Goal: Use online tool/utility: Utilize a website feature to perform a specific function

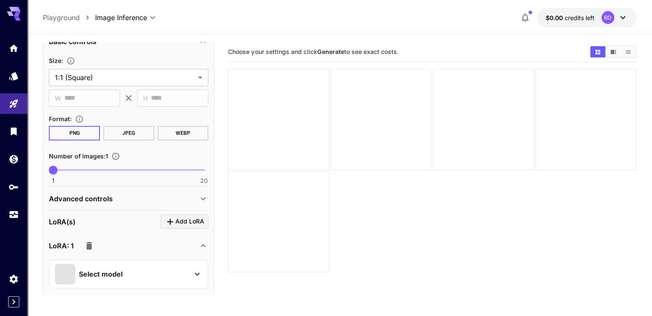
scroll to position [214, 0]
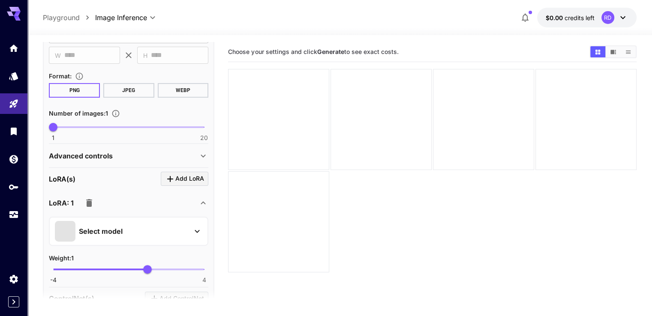
click at [204, 155] on icon at bounding box center [203, 156] width 5 height 3
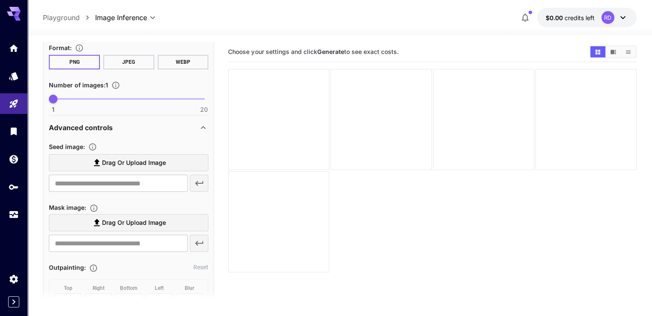
scroll to position [300, 0]
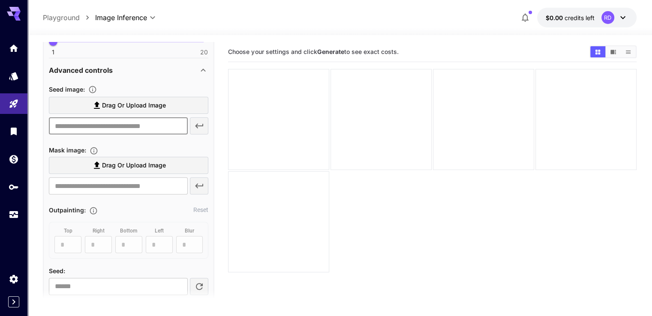
click at [103, 127] on input "text" at bounding box center [118, 125] width 138 height 17
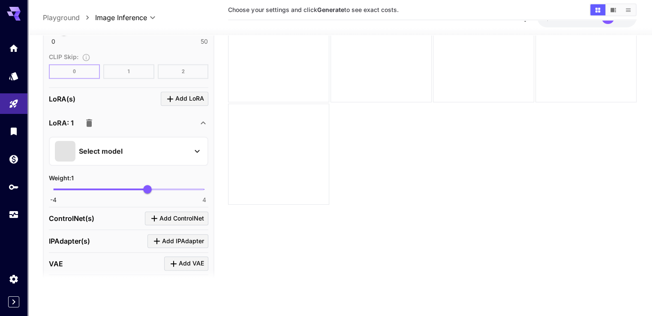
scroll to position [686, 0]
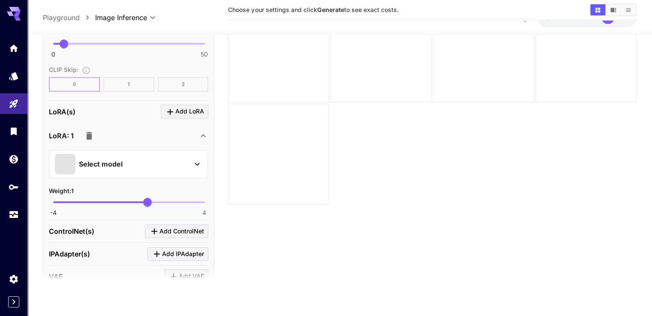
click at [103, 153] on div "Select model" at bounding box center [122, 163] width 134 height 21
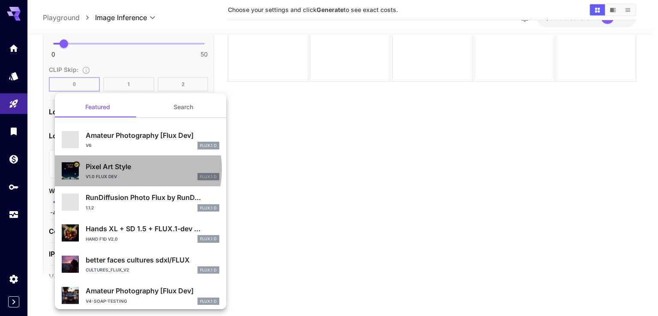
click at [123, 169] on p "Pixel Art Style" at bounding box center [153, 166] width 134 height 10
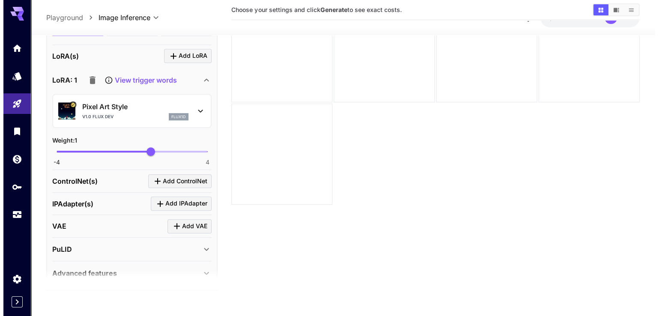
scroll to position [772, 0]
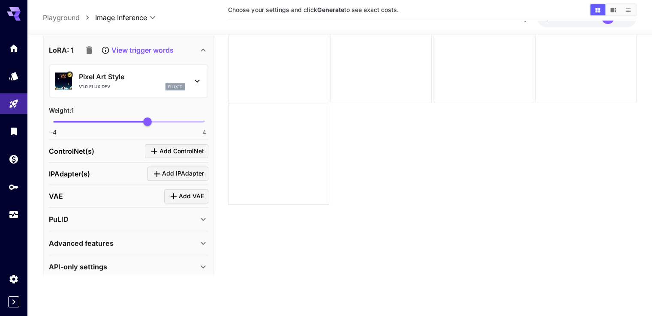
click at [202, 78] on icon at bounding box center [197, 81] width 10 height 10
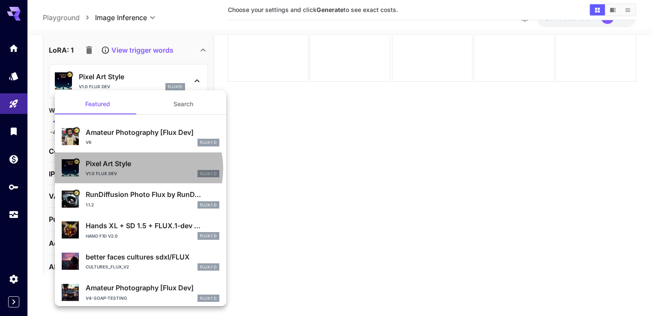
click at [138, 168] on div "Pixel Art Style v1.0 Flux Dev FLUX.1 D" at bounding box center [153, 167] width 134 height 19
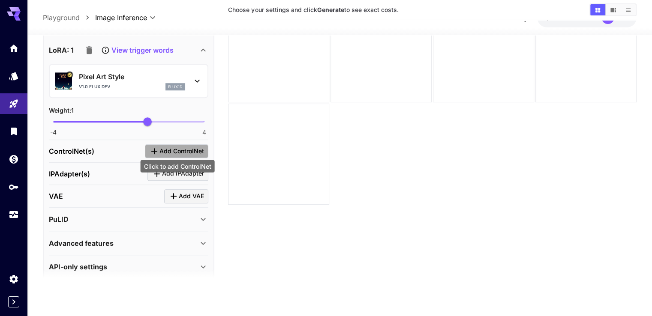
click at [190, 146] on span "Add ControlNet" at bounding box center [181, 151] width 45 height 11
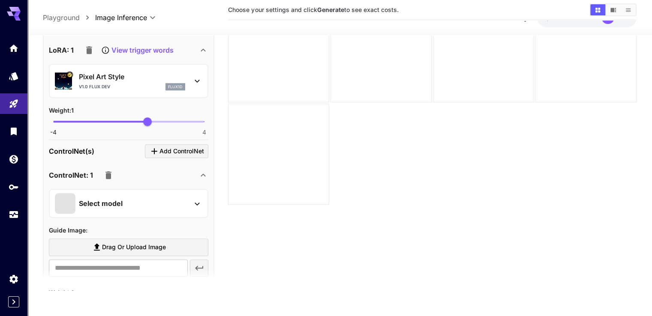
click at [119, 199] on p "Select model" at bounding box center [101, 203] width 44 height 10
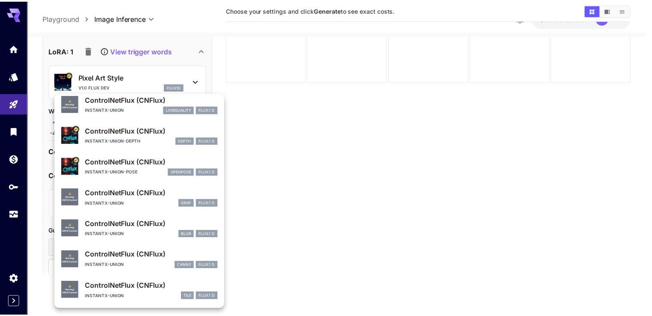
scroll to position [0, 0]
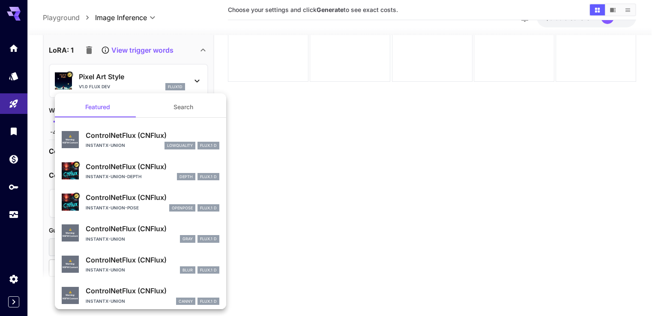
click at [433, 146] on div at bounding box center [329, 158] width 658 height 316
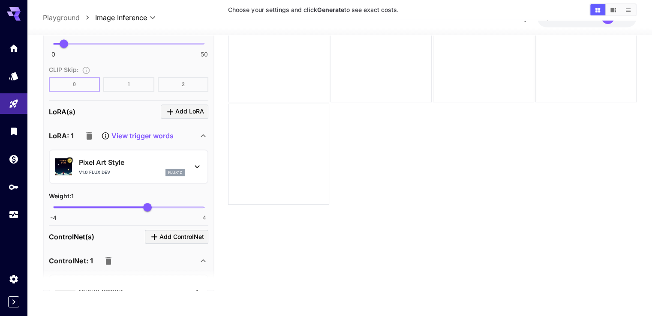
scroll to position [729, 0]
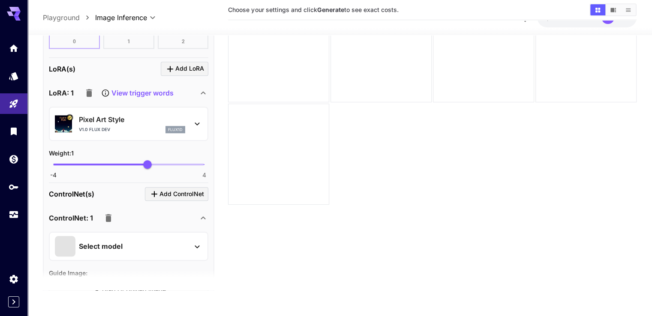
click at [108, 218] on icon "button" at bounding box center [108, 218] width 10 height 10
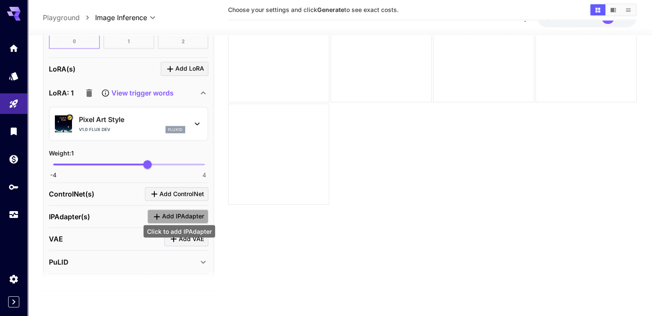
click at [165, 212] on span "Add IPAdapter" at bounding box center [183, 216] width 42 height 11
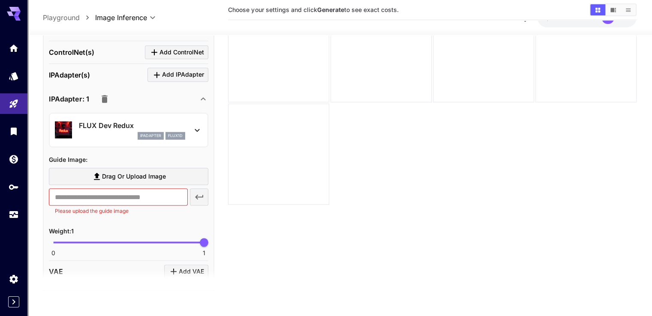
scroll to position [900, 0]
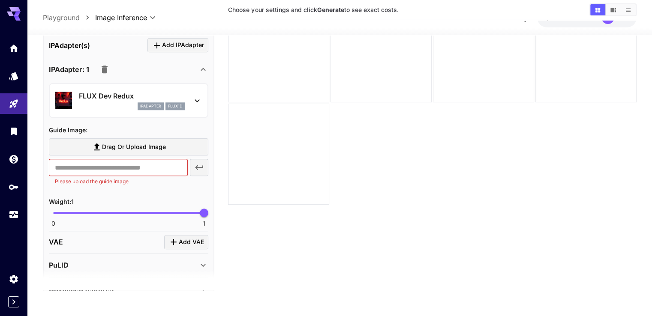
click at [122, 91] on p "FLUX Dev Redux" at bounding box center [132, 96] width 106 height 10
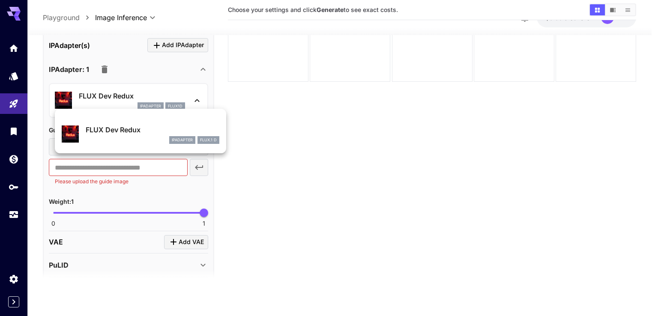
click at [308, 131] on div at bounding box center [329, 158] width 658 height 316
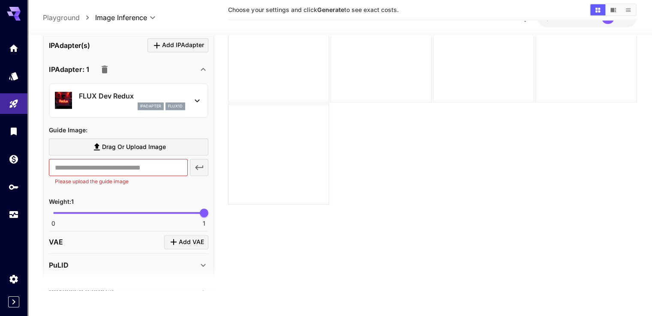
click at [103, 66] on icon "button" at bounding box center [105, 70] width 6 height 8
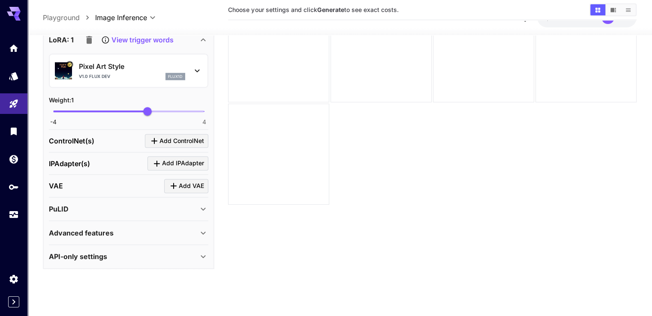
scroll to position [777, 0]
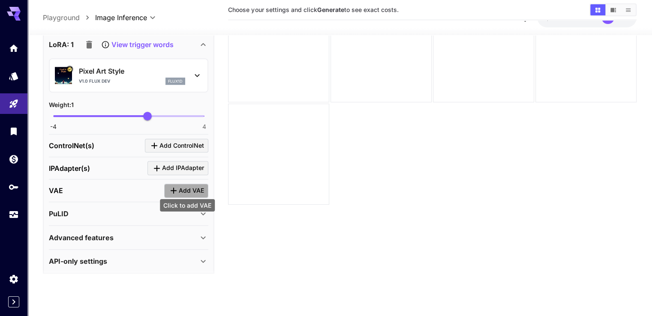
click at [191, 187] on span "Add VAE" at bounding box center [191, 190] width 25 height 11
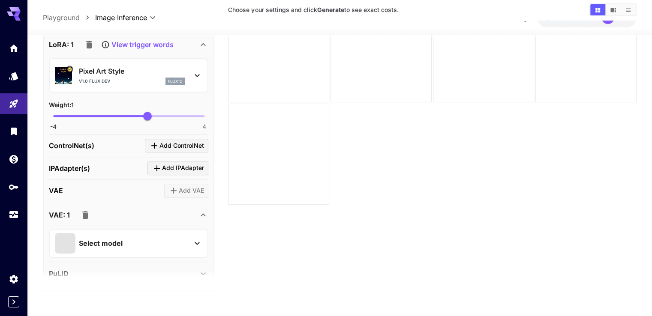
click at [101, 238] on p "Select model" at bounding box center [101, 243] width 44 height 10
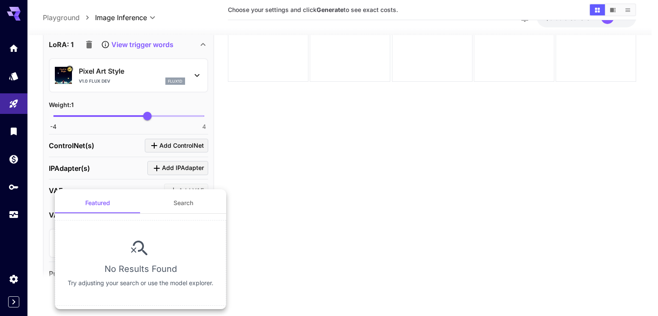
click at [311, 192] on div at bounding box center [329, 158] width 658 height 316
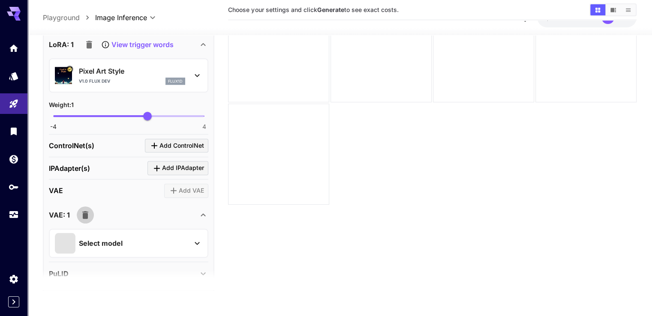
click at [89, 209] on icon "button" at bounding box center [85, 214] width 10 height 10
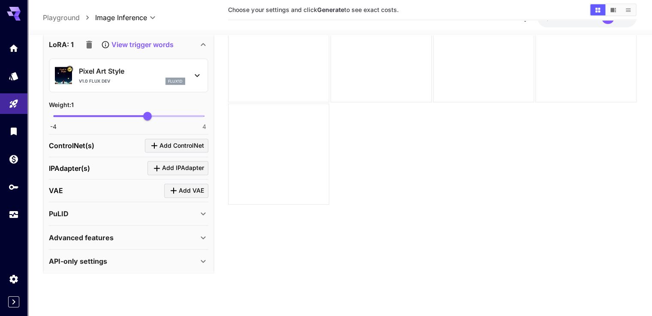
click at [105, 233] on p "Advanced features" at bounding box center [81, 237] width 65 height 10
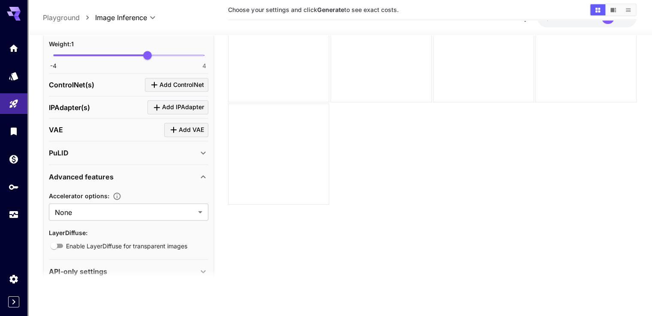
scroll to position [848, 0]
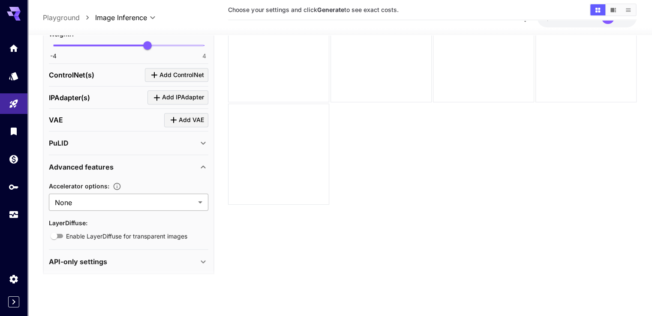
click at [96, 202] on body "**********" at bounding box center [326, 124] width 652 height 384
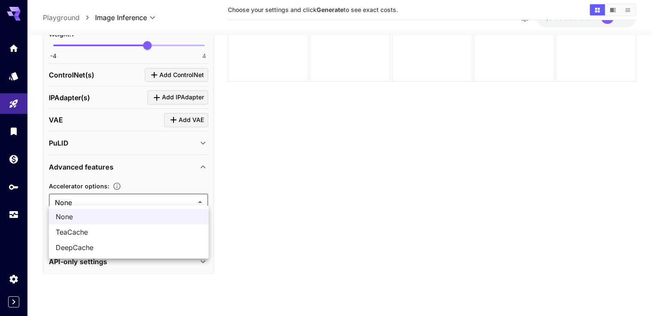
click at [223, 203] on div at bounding box center [329, 158] width 658 height 316
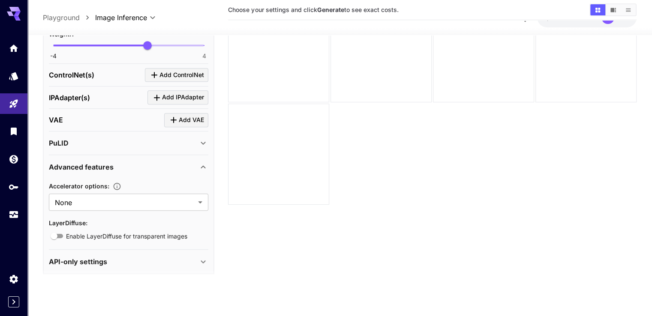
click at [201, 161] on icon at bounding box center [203, 166] width 10 height 10
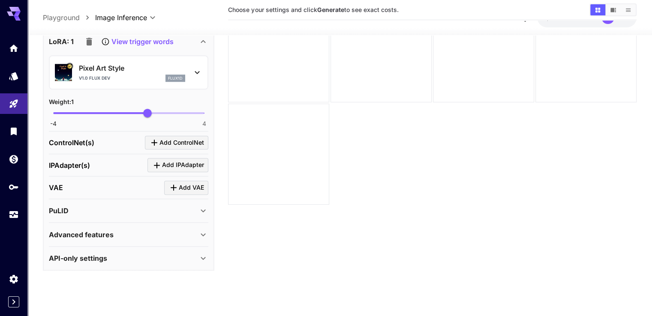
scroll to position [777, 0]
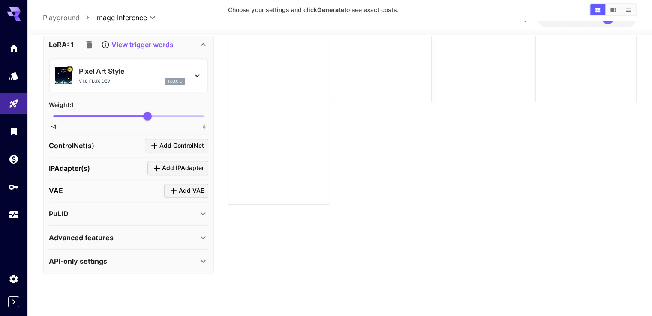
click at [85, 256] on p "API-only settings" at bounding box center [78, 261] width 58 height 10
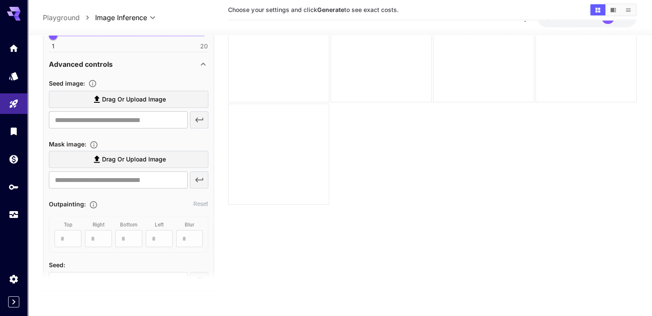
scroll to position [281, 0]
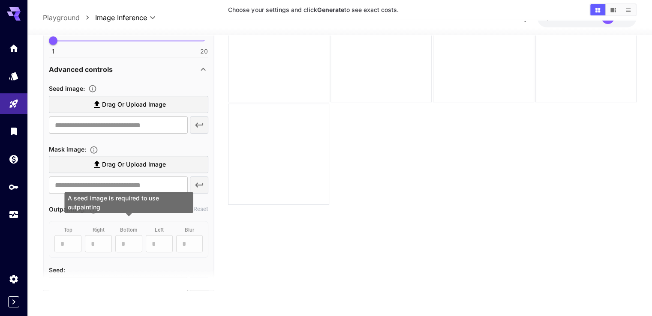
click at [69, 242] on div "top * ​ right * ​ bottom * ​ left * ​ Blur * ​" at bounding box center [128, 239] width 159 height 37
click at [56, 214] on section "Outpainting : Reset top * ​ right * ​ bottom * ​ left * ​ Blur * ​" at bounding box center [128, 231] width 159 height 54
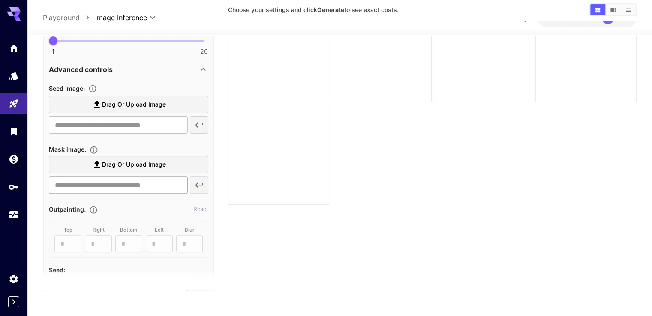
click at [105, 177] on input "text" at bounding box center [118, 184] width 138 height 17
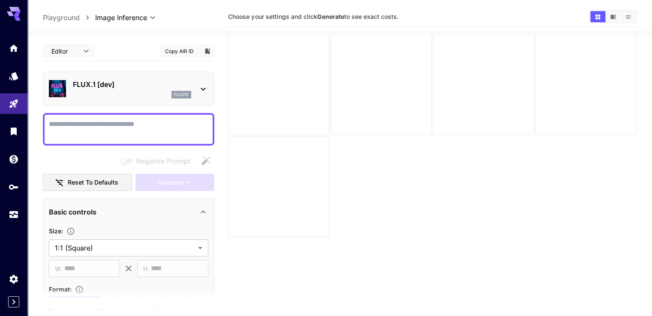
scroll to position [0, 0]
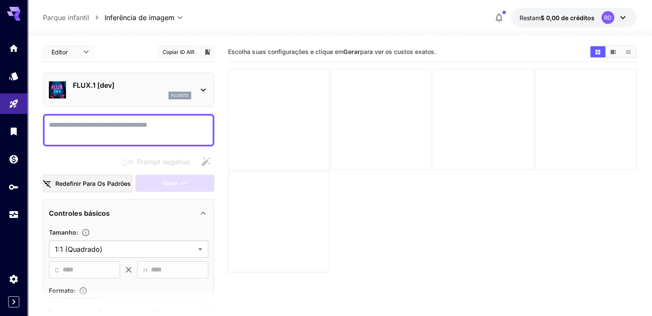
click at [274, 102] on div at bounding box center [278, 119] width 101 height 101
click at [273, 112] on div at bounding box center [278, 119] width 101 height 101
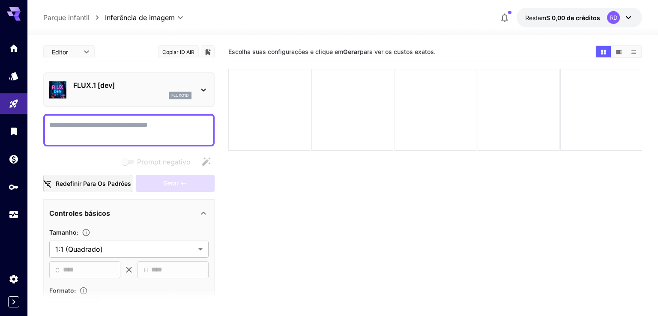
click at [91, 52] on body "**********" at bounding box center [329, 192] width 658 height 384
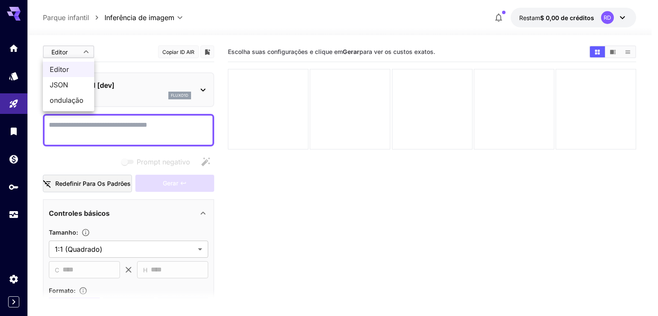
drag, startPoint x: 402, startPoint y: 229, endPoint x: 371, endPoint y: 229, distance: 30.4
click at [395, 229] on div at bounding box center [329, 158] width 658 height 316
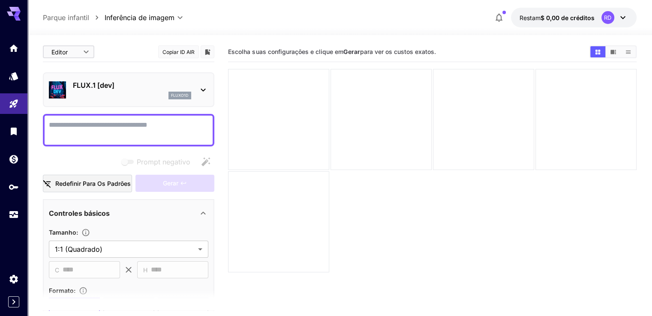
click at [130, 117] on div at bounding box center [128, 130] width 171 height 33
click at [118, 129] on textarea "Prompt negativo" at bounding box center [128, 130] width 159 height 21
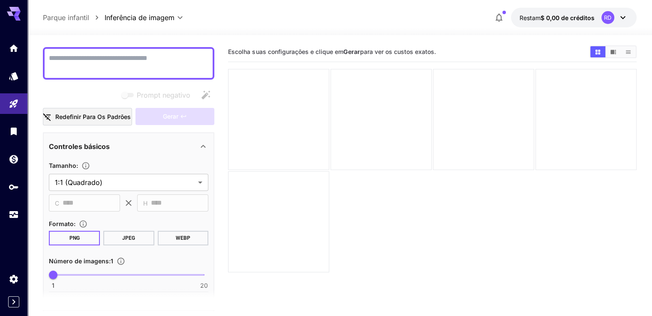
scroll to position [86, 0]
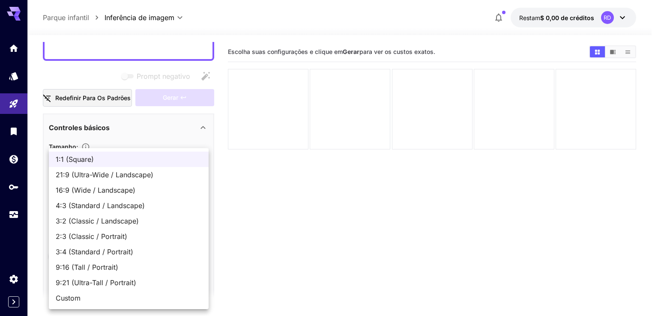
click at [111, 160] on body "**********" at bounding box center [329, 192] width 658 height 384
click at [296, 257] on div at bounding box center [329, 158] width 658 height 316
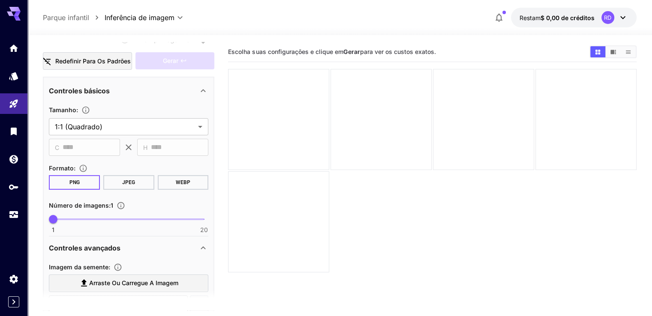
scroll to position [214, 0]
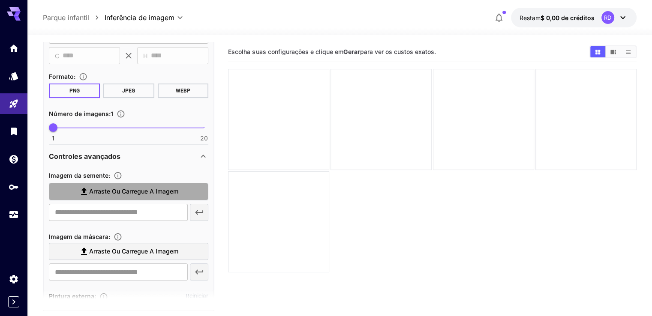
click at [148, 188] on font "Arraste ou carregue a imagem" at bounding box center [133, 191] width 89 height 7
click at [0, 0] on input "Arraste ou carregue a imagem" at bounding box center [0, 0] width 0 height 0
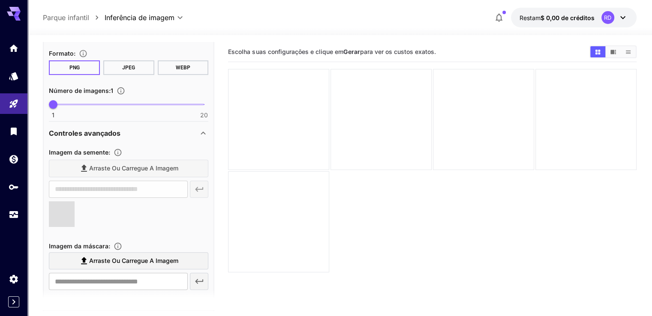
type input "**********"
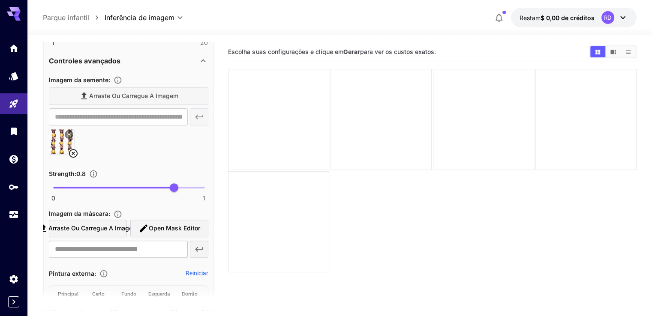
scroll to position [343, 0]
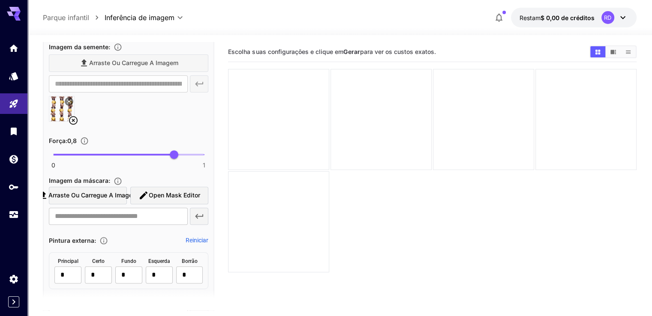
click at [57, 103] on img at bounding box center [61, 108] width 25 height 25
click at [72, 117] on icon at bounding box center [73, 120] width 10 height 10
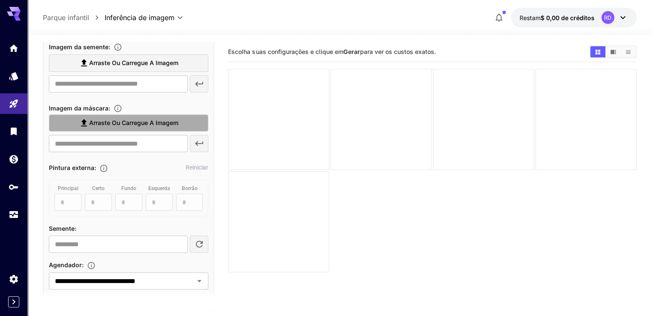
click at [101, 124] on font "Arraste ou carregue a imagem" at bounding box center [133, 122] width 89 height 7
click at [0, 0] on input "Arraste ou carregue a imagem" at bounding box center [0, 0] width 0 height 0
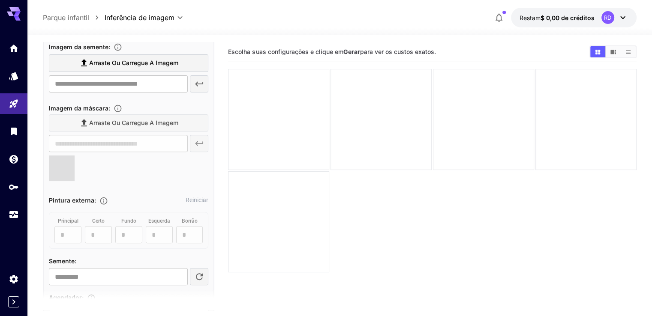
type input "**********"
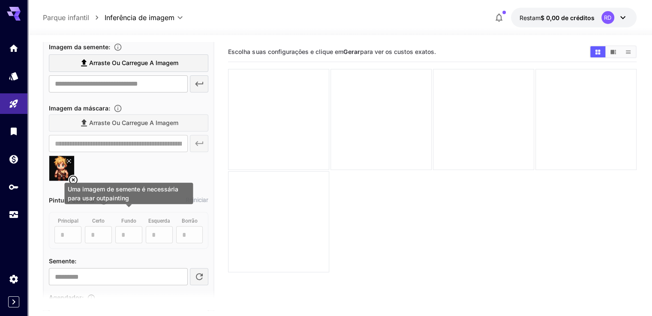
click at [67, 233] on div "principal * ​ certo * ​ fundo * ​ esquerda * ​ Borrão * ​" at bounding box center [128, 230] width 159 height 37
click at [100, 233] on div "principal * ​ certo * ​ fundo * ​ esquerda * ​ Borrão * ​" at bounding box center [128, 230] width 159 height 37
drag, startPoint x: 130, startPoint y: 233, endPoint x: 137, endPoint y: 233, distance: 6.9
click at [131, 233] on div "principal * ​ certo * ​ fundo * ​ esquerda * ​ Borrão * ​" at bounding box center [128, 230] width 159 height 37
drag, startPoint x: 161, startPoint y: 231, endPoint x: 201, endPoint y: 218, distance: 42.4
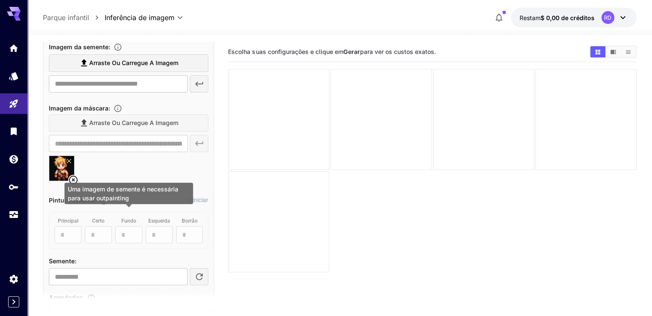
click at [161, 231] on div "principal * ​ certo * ​ fundo * ​ esquerda * ​ Borrão * ​" at bounding box center [128, 230] width 159 height 37
click at [63, 235] on div "principal * ​ certo * ​ fundo * ​ esquerda * ​ Borrão * ​" at bounding box center [128, 230] width 159 height 37
click at [106, 228] on div "principal * ​ certo * ​ fundo * ​ esquerda * ​ Borrão * ​" at bounding box center [128, 230] width 159 height 37
drag, startPoint x: 124, startPoint y: 228, endPoint x: 158, endPoint y: 228, distance: 34.3
click at [126, 228] on div "principal * ​ certo * ​ fundo * ​ esquerda * ​ Borrão * ​" at bounding box center [128, 230] width 159 height 37
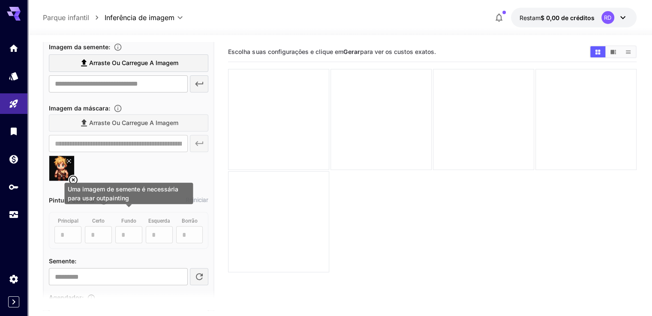
drag, startPoint x: 163, startPoint y: 227, endPoint x: 171, endPoint y: 227, distance: 8.6
click at [164, 227] on div "principal * ​ certo * ​ fundo * ​ esquerda * ​ Borrão * ​" at bounding box center [128, 230] width 159 height 37
click at [189, 227] on div "principal * ​ certo * ​ fundo * ​ esquerda * ​ Borrão * ​" at bounding box center [128, 230] width 159 height 37
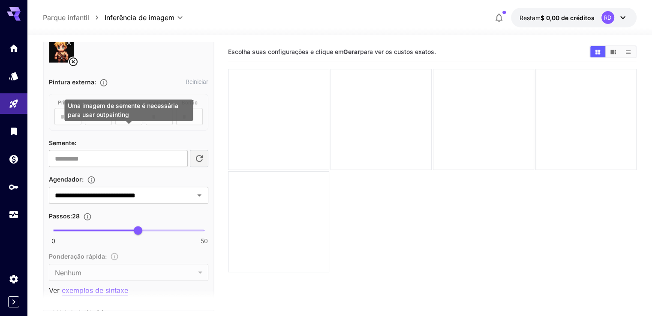
scroll to position [471, 0]
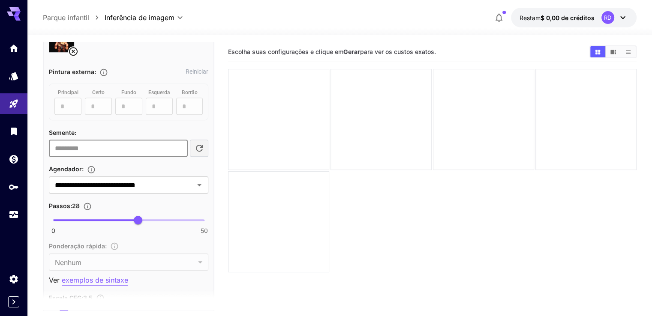
click at [101, 148] on input "number" at bounding box center [118, 148] width 138 height 17
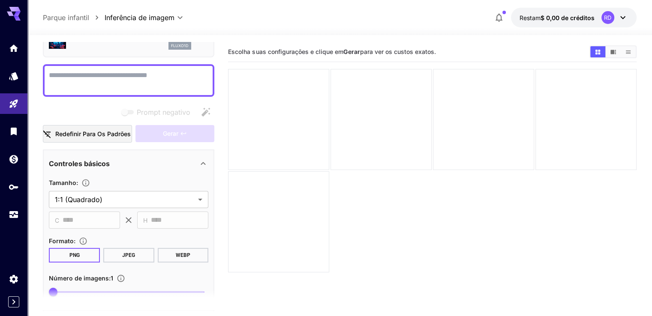
scroll to position [0, 0]
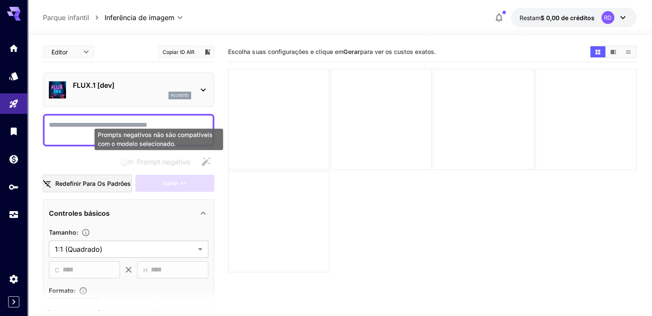
click at [156, 129] on div "Prompts negativos não são compatíveis com o modelo selecionado." at bounding box center [158, 139] width 129 height 21
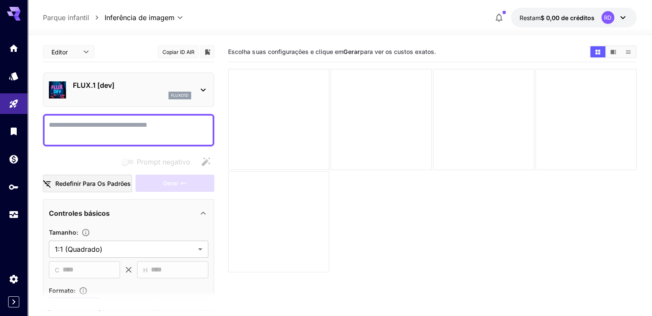
click at [115, 127] on textarea "Prompt negativo" at bounding box center [128, 130] width 159 height 21
type textarea "*"
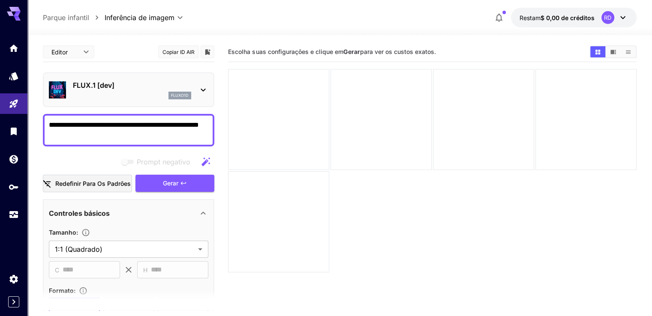
click at [164, 132] on textarea "**********" at bounding box center [128, 130] width 159 height 21
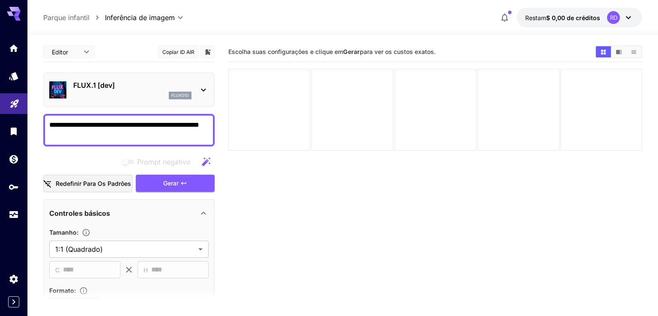
drag, startPoint x: 137, startPoint y: 138, endPoint x: 12, endPoint y: 112, distance: 126.9
click at [12, 112] on div "**********" at bounding box center [329, 192] width 658 height 384
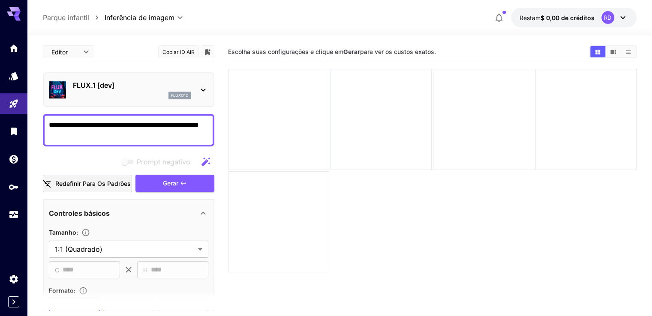
paste textarea "******"
click at [414, 210] on section "Escolha suas configurações e clique em Gerar para ver os custos exatos." at bounding box center [432, 200] width 408 height 316
click at [176, 186] on font "Gerar" at bounding box center [170, 182] width 15 height 7
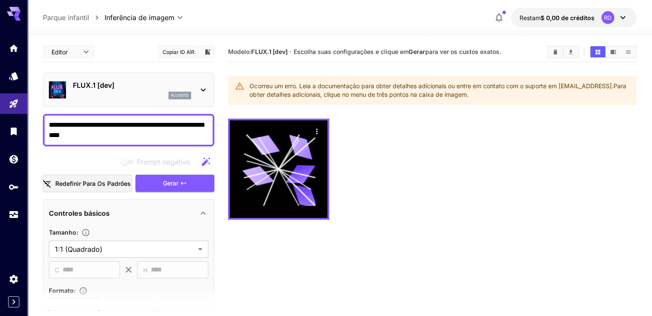
click at [79, 122] on textarea "**********" at bounding box center [128, 130] width 159 height 21
type textarea "**********"
click at [177, 185] on font "Gerar" at bounding box center [170, 182] width 15 height 7
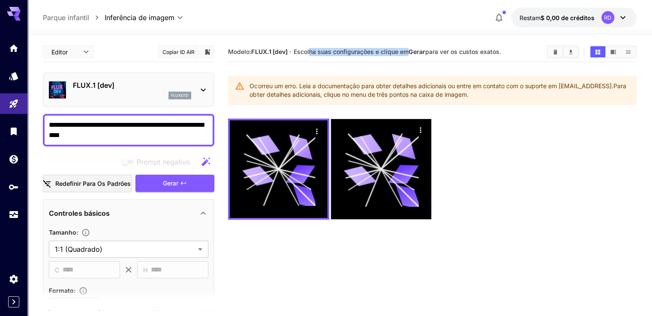
drag, startPoint x: 363, startPoint y: 50, endPoint x: 410, endPoint y: 49, distance: 46.7
click at [408, 49] on font "Escolha suas configurações e clique em" at bounding box center [350, 51] width 115 height 7
drag, startPoint x: 432, startPoint y: 50, endPoint x: 452, endPoint y: 52, distance: 20.2
click at [450, 52] on font "para ver os custos exatos." at bounding box center [463, 51] width 76 height 7
click at [558, 19] on font "$ 0,00 de créditos" at bounding box center [567, 17] width 54 height 7
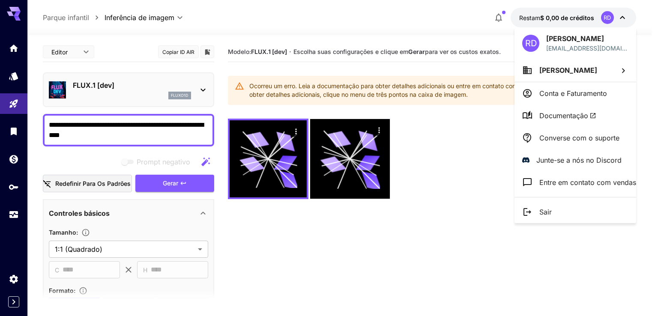
click at [560, 16] on div at bounding box center [329, 158] width 658 height 316
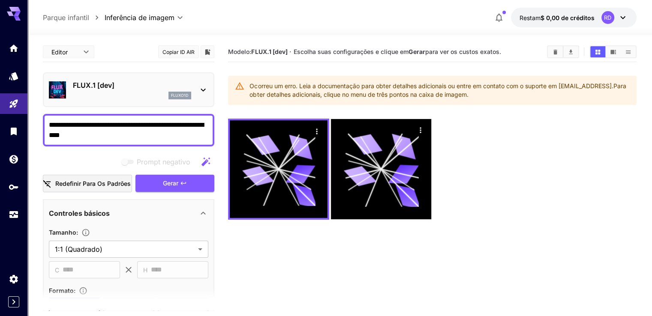
drag, startPoint x: 502, startPoint y: 168, endPoint x: 506, endPoint y: 167, distance: 4.5
click at [506, 167] on div at bounding box center [432, 169] width 408 height 101
click at [499, 17] on icon "button" at bounding box center [498, 17] width 10 height 10
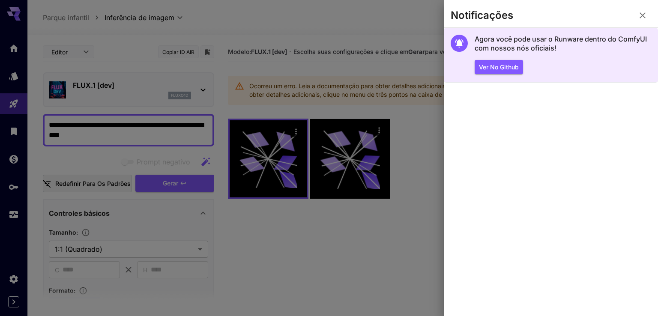
drag, startPoint x: 504, startPoint y: 94, endPoint x: 547, endPoint y: 79, distance: 45.0
click at [509, 93] on section "Agora você pode usar o Runware dentro do ComfyUI com nossos nós oficiais! Ver n…" at bounding box center [551, 172] width 214 height 288
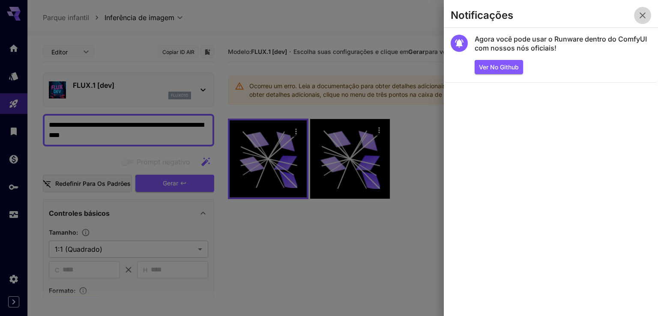
click at [646, 11] on icon "button" at bounding box center [642, 15] width 10 height 10
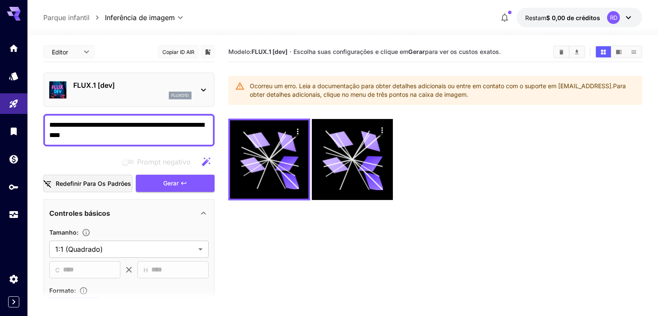
click at [87, 52] on body "**********" at bounding box center [329, 192] width 658 height 384
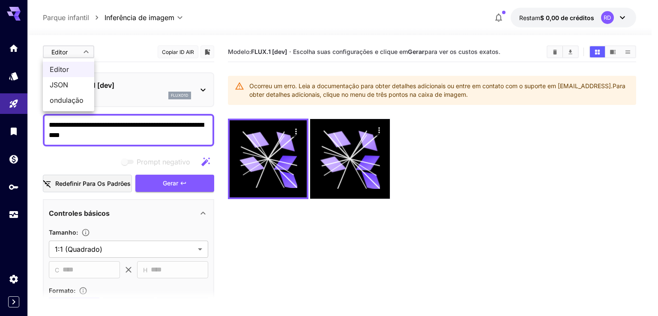
click at [87, 52] on div at bounding box center [329, 158] width 658 height 316
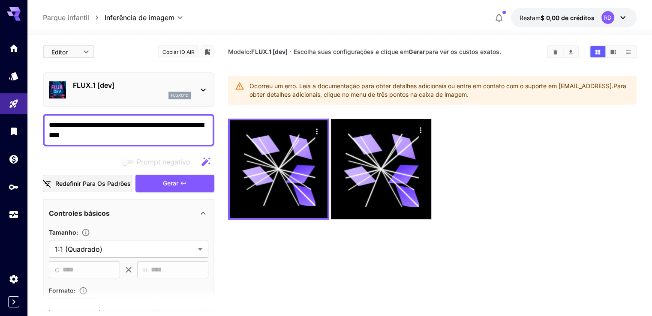
click at [166, 28] on div at bounding box center [339, 30] width 624 height 10
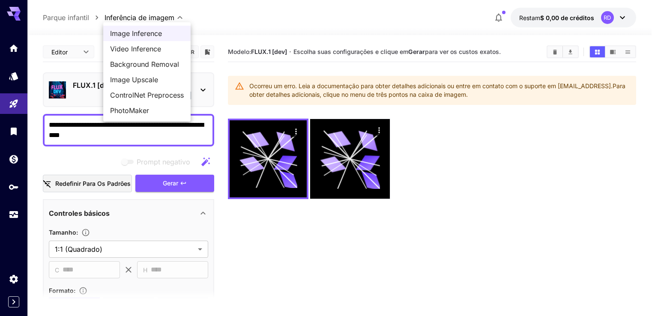
click at [154, 21] on body "**********" at bounding box center [329, 192] width 658 height 384
click at [24, 14] on div at bounding box center [329, 158] width 658 height 316
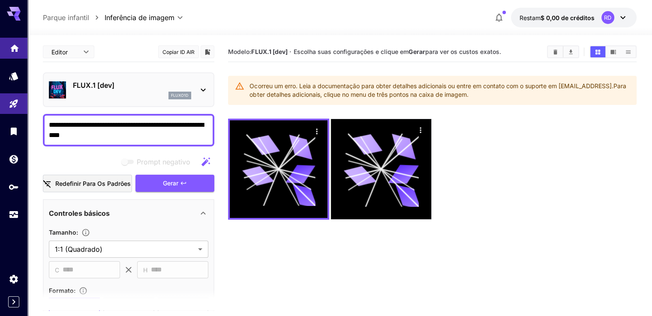
click at [18, 54] on link at bounding box center [13, 48] width 27 height 21
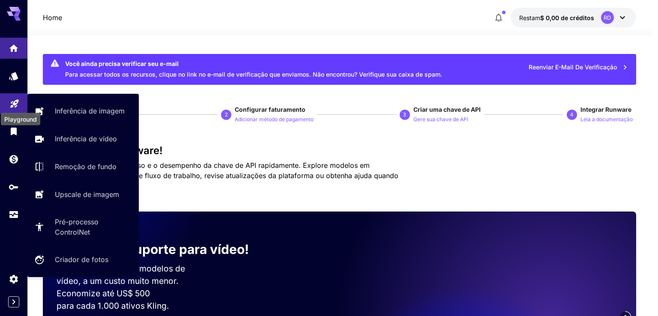
click at [16, 105] on icon "Parque infantil" at bounding box center [14, 101] width 10 height 10
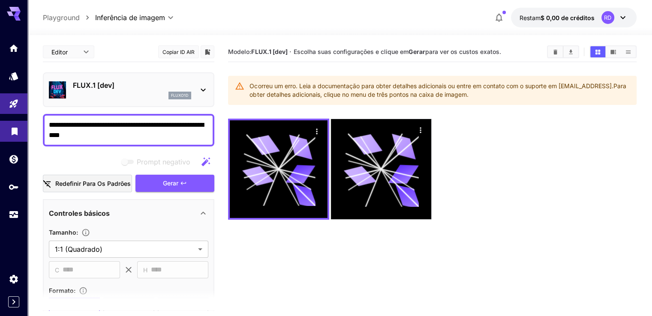
click at [9, 137] on link at bounding box center [13, 131] width 27 height 21
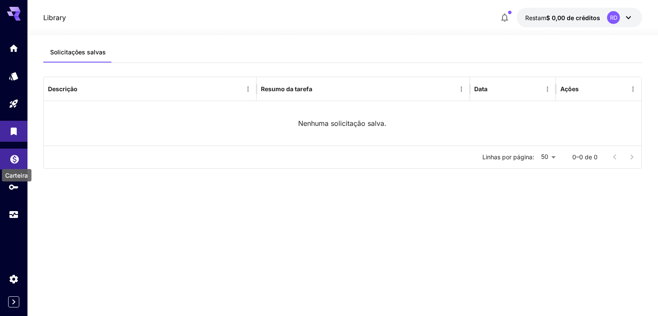
click at [15, 162] on icon "Carteira" at bounding box center [14, 157] width 10 height 10
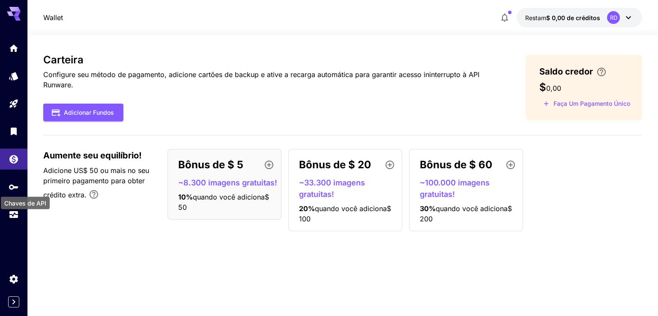
click at [11, 196] on div "Chaves de API" at bounding box center [25, 200] width 51 height 19
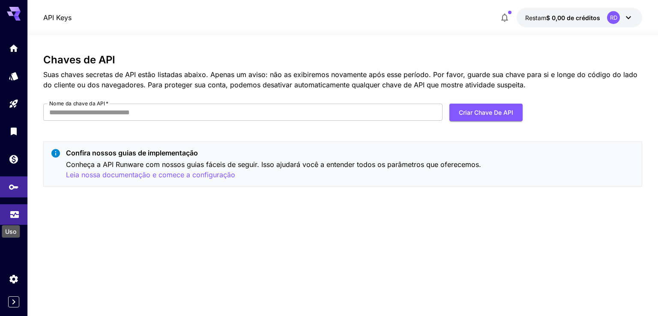
click at [12, 219] on div "Uso" at bounding box center [11, 228] width 20 height 19
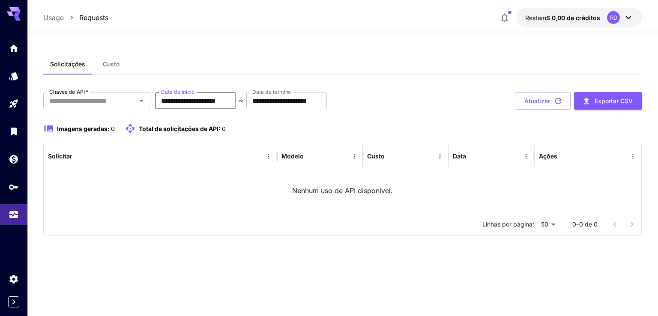
click at [205, 98] on input "**********" at bounding box center [195, 100] width 81 height 17
drag, startPoint x: 406, startPoint y: 116, endPoint x: 269, endPoint y: 115, distance: 137.1
click at [403, 115] on div "**********" at bounding box center [342, 164] width 599 height 144
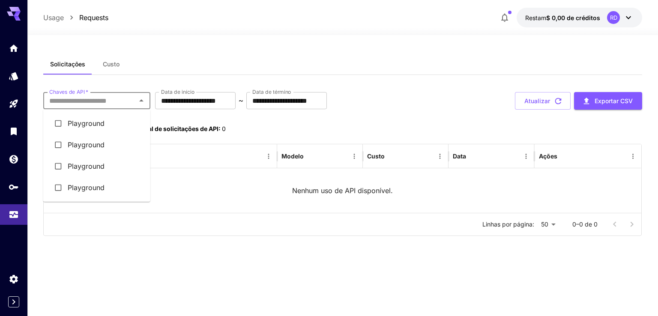
click at [113, 102] on input "Chaves de API   *" at bounding box center [90, 101] width 88 height 12
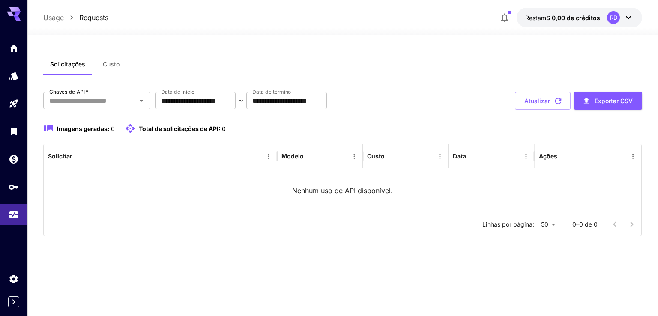
click at [158, 74] on div "Solicitações Custo" at bounding box center [342, 64] width 599 height 21
click at [10, 47] on icon "Lar" at bounding box center [14, 46] width 10 height 10
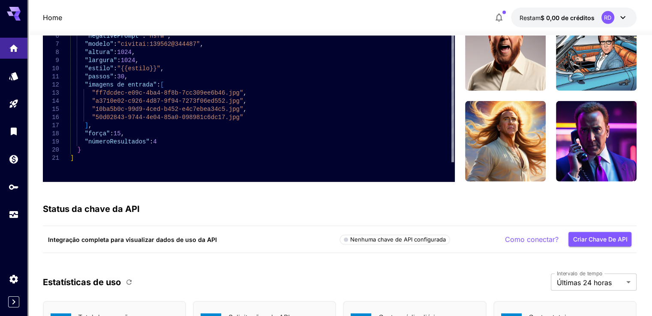
scroll to position [2656, 0]
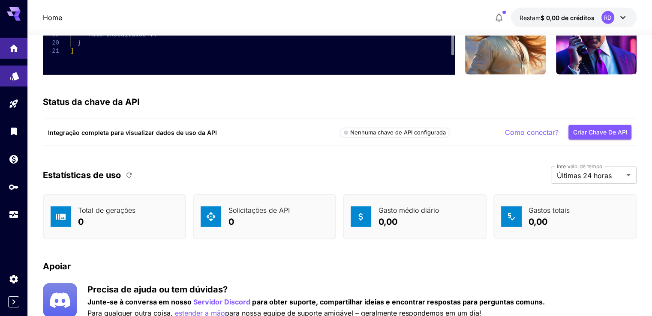
click at [19, 75] on icon "Modelos" at bounding box center [14, 73] width 10 height 10
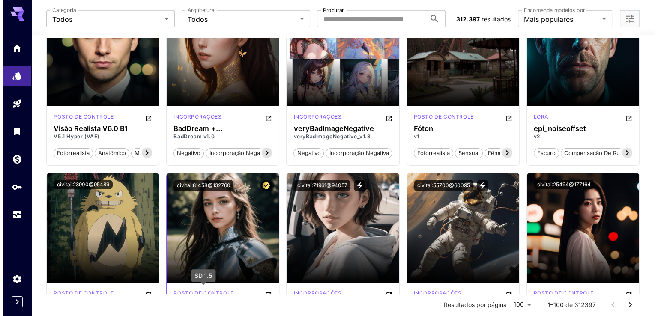
scroll to position [2870, 0]
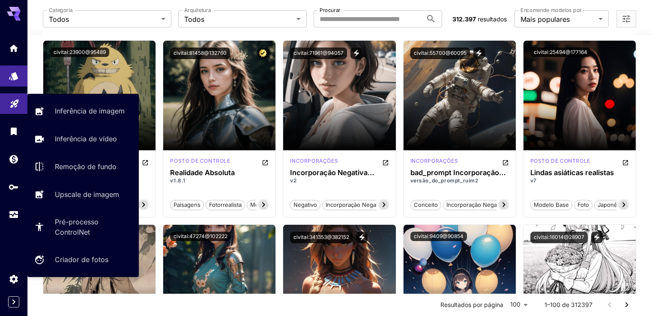
click at [9, 109] on link at bounding box center [13, 103] width 27 height 21
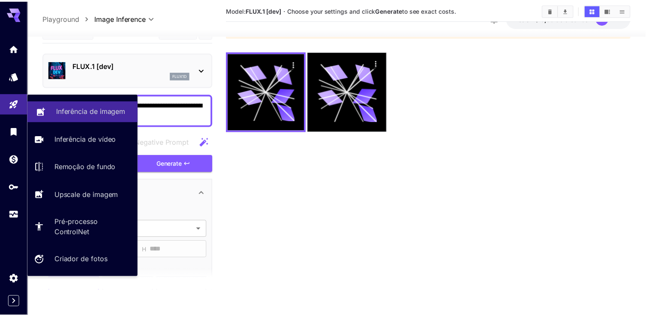
scroll to position [68, 0]
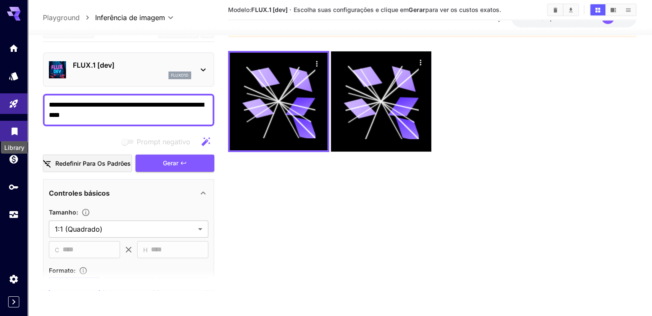
click at [11, 133] on icon "Biblioteca" at bounding box center [14, 129] width 10 height 10
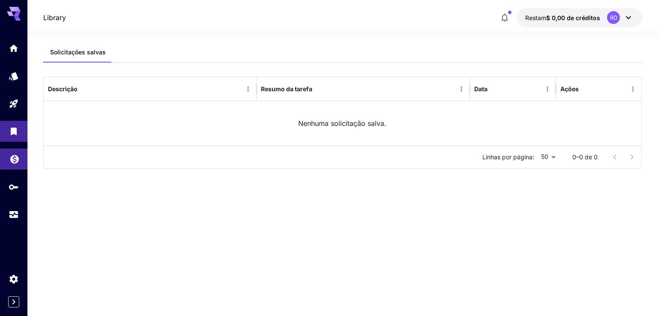
click at [22, 160] on link at bounding box center [13, 159] width 27 height 21
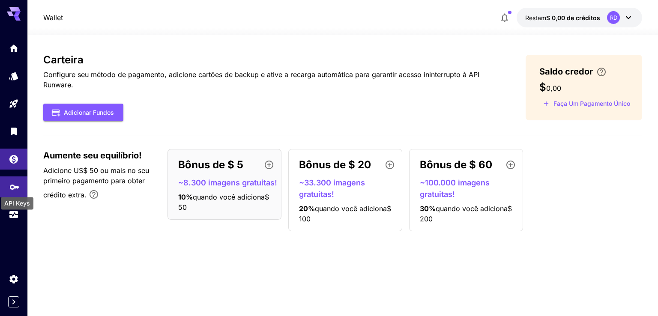
drag, startPoint x: 24, startPoint y: 185, endPoint x: 17, endPoint y: 191, distance: 8.9
click at [17, 191] on div "API Keys" at bounding box center [17, 200] width 34 height 19
